Goal: Task Accomplishment & Management: Complete application form

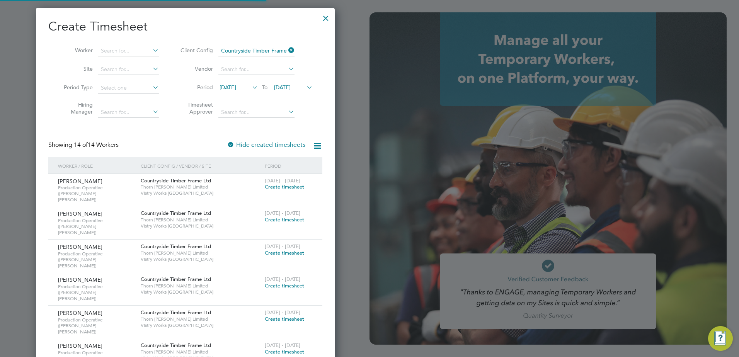
scroll to position [846, 299]
type input "kerry.asawla@thornbaker.co.uk"
click at [328, 18] on div at bounding box center [326, 16] width 14 height 14
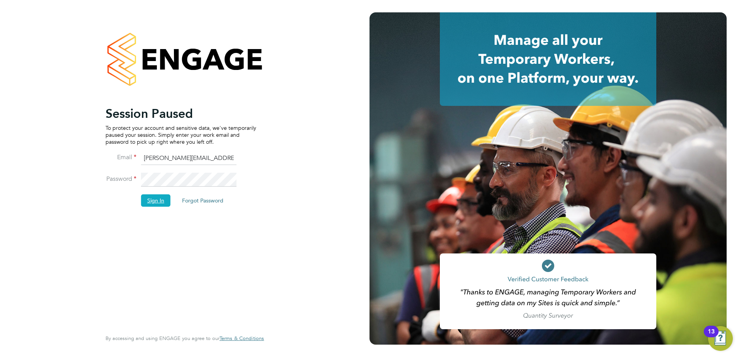
click at [153, 200] on button "Sign In" at bounding box center [155, 200] width 29 height 12
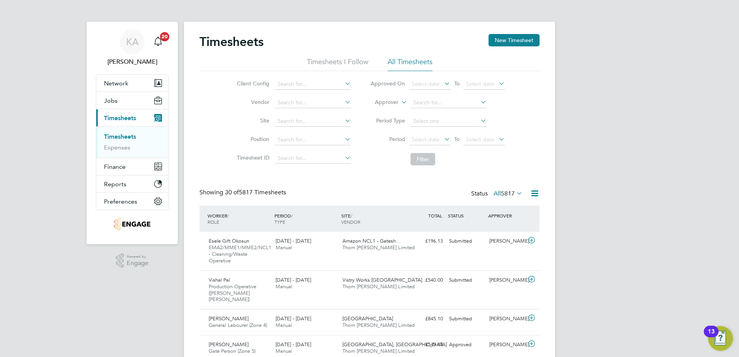
click at [116, 134] on link "Timesheets" at bounding box center [120, 136] width 32 height 7
click at [512, 39] on button "New Timesheet" at bounding box center [514, 40] width 51 height 12
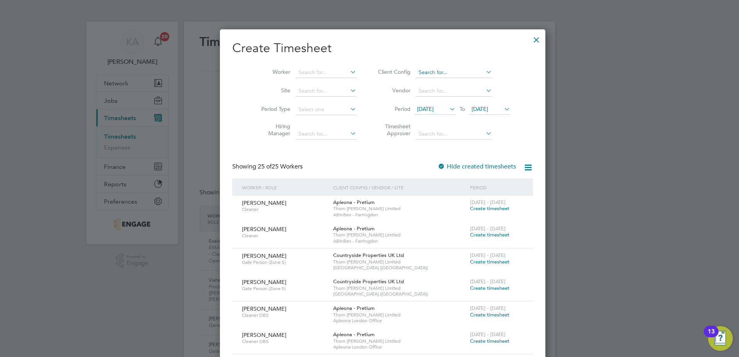
click at [423, 72] on input at bounding box center [454, 72] width 76 height 11
click at [419, 153] on li "Countryside Timber Frame Ltd" at bounding box center [452, 156] width 101 height 10
type input "Countryside Timber Frame Ltd"
